Goal: Task Accomplishment & Management: Manage account settings

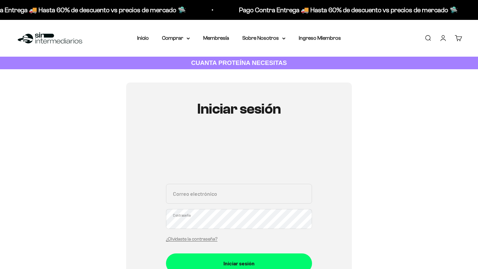
click at [202, 197] on input "Correo electrónico" at bounding box center [239, 194] width 146 height 20
type input "[EMAIL_ADDRESS][DOMAIN_NAME]"
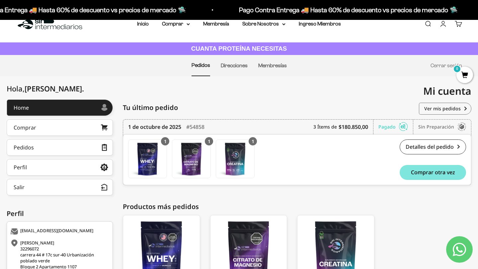
scroll to position [27, 0]
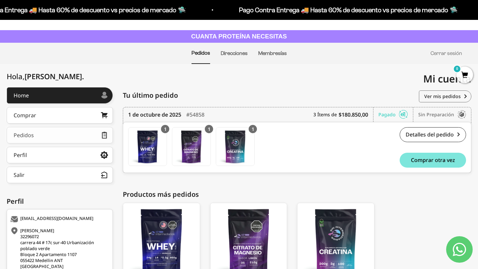
click at [62, 141] on link "Pedidos" at bounding box center [60, 135] width 106 height 17
